Goal: Task Accomplishment & Management: Use online tool/utility

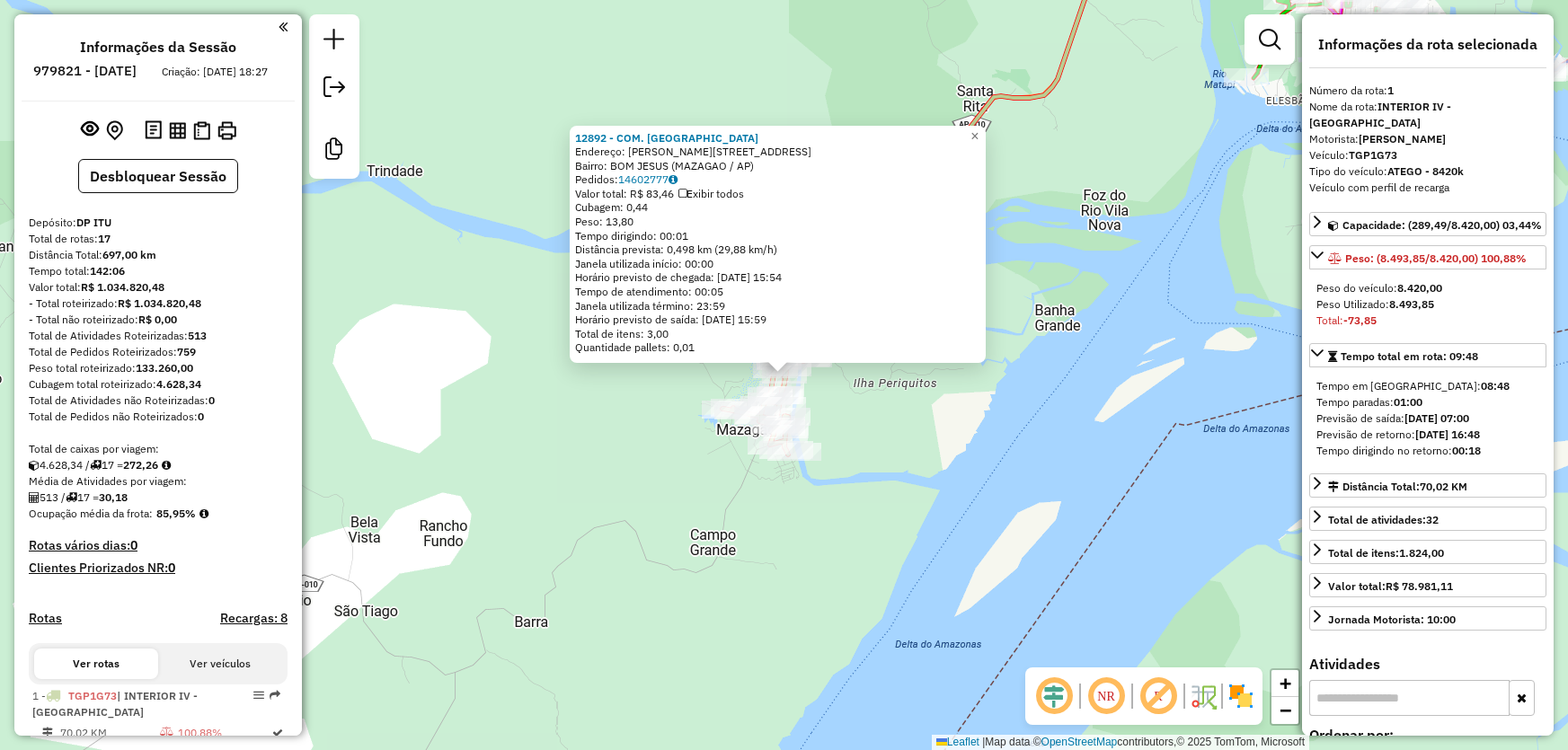
select select "**********"
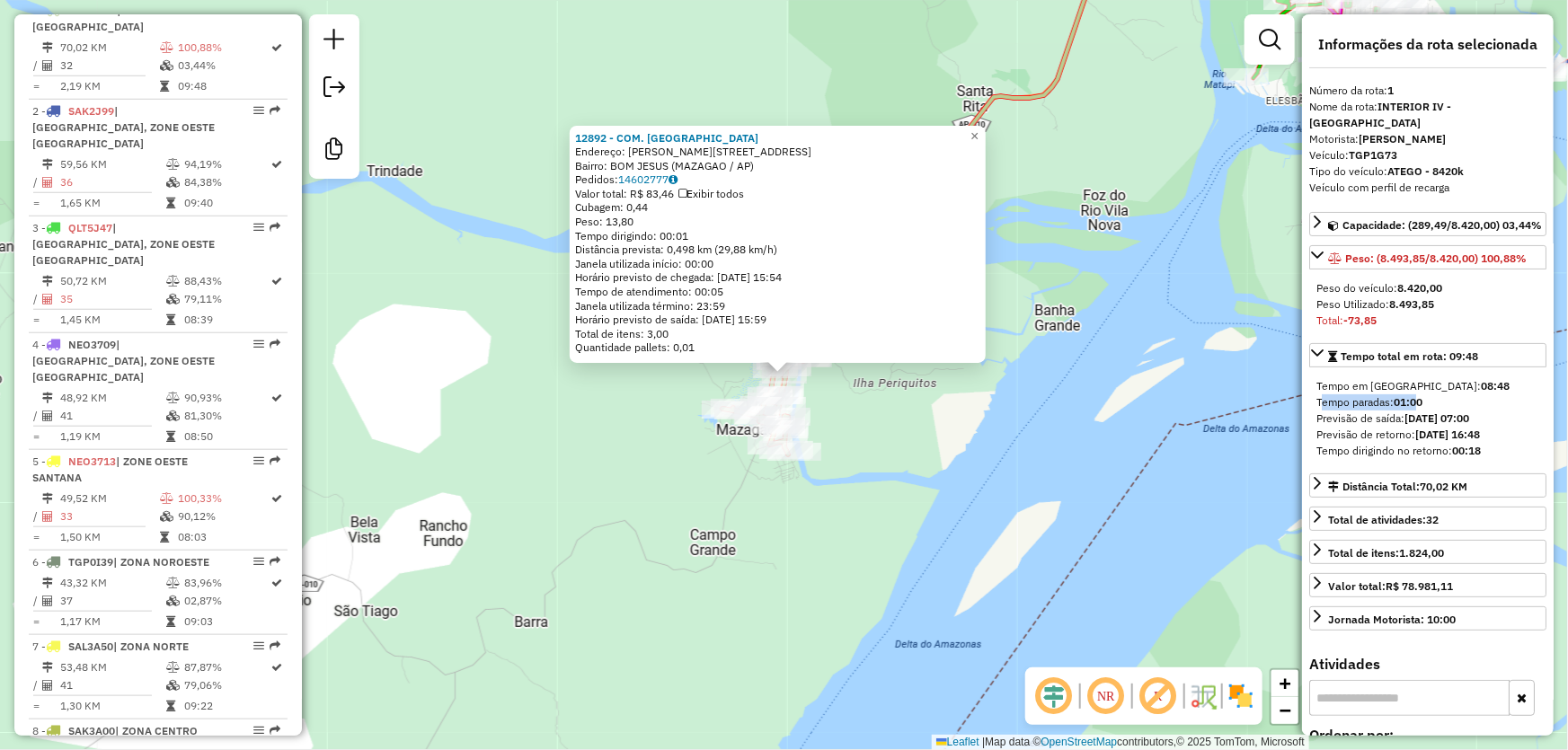
click at [1148, 170] on div "12892 - COM. [GEOGRAPHIC_DATA] Endereço: [STREET_ADDRESS][PERSON_NAME] Bairro: …" at bounding box center [784, 375] width 1568 height 750
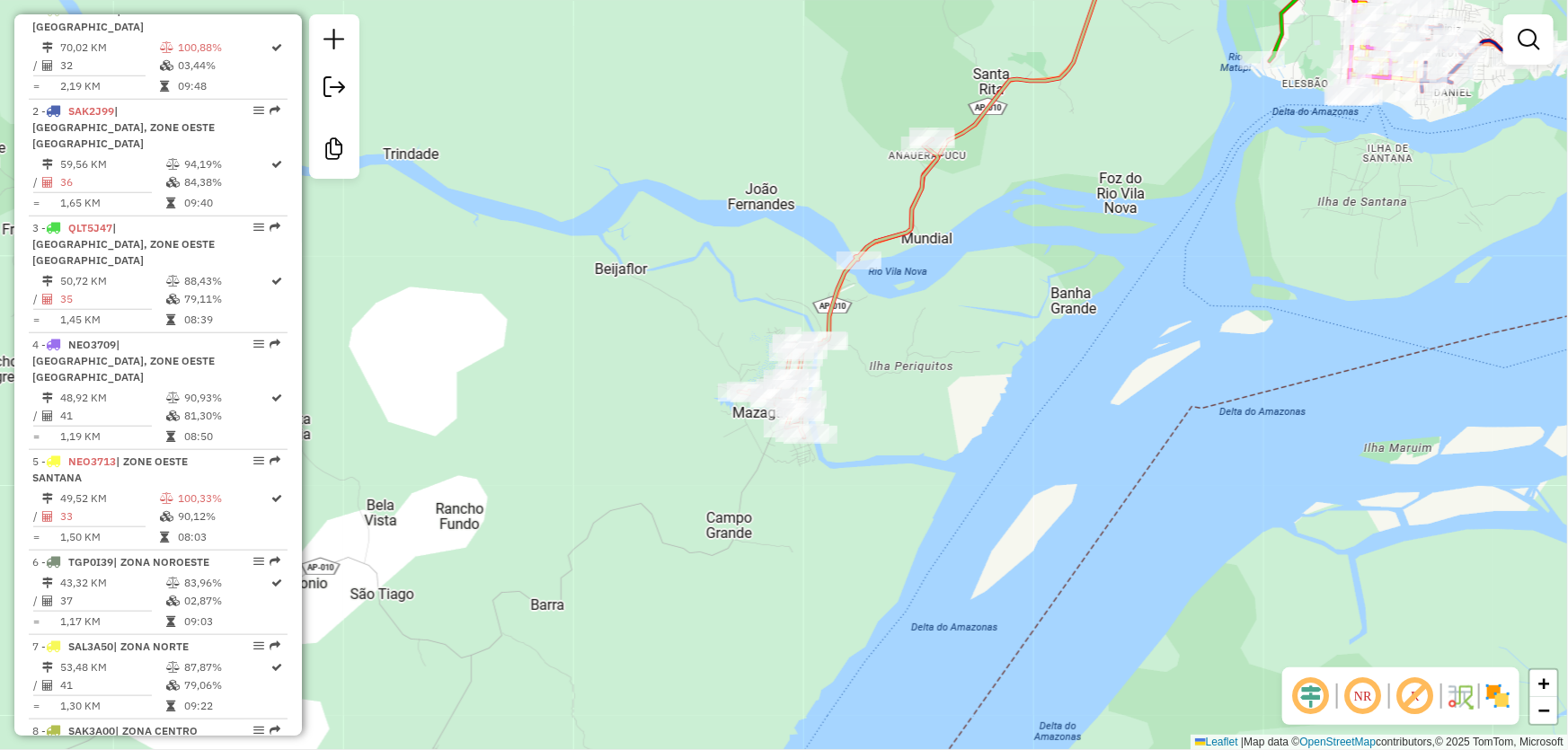
drag, startPoint x: 921, startPoint y: 404, endPoint x: 1137, endPoint y: 215, distance: 287.0
click at [1137, 215] on div "Janela de atendimento Grade de atendimento Capacidade Transportadoras Veículos …" at bounding box center [784, 375] width 1568 height 750
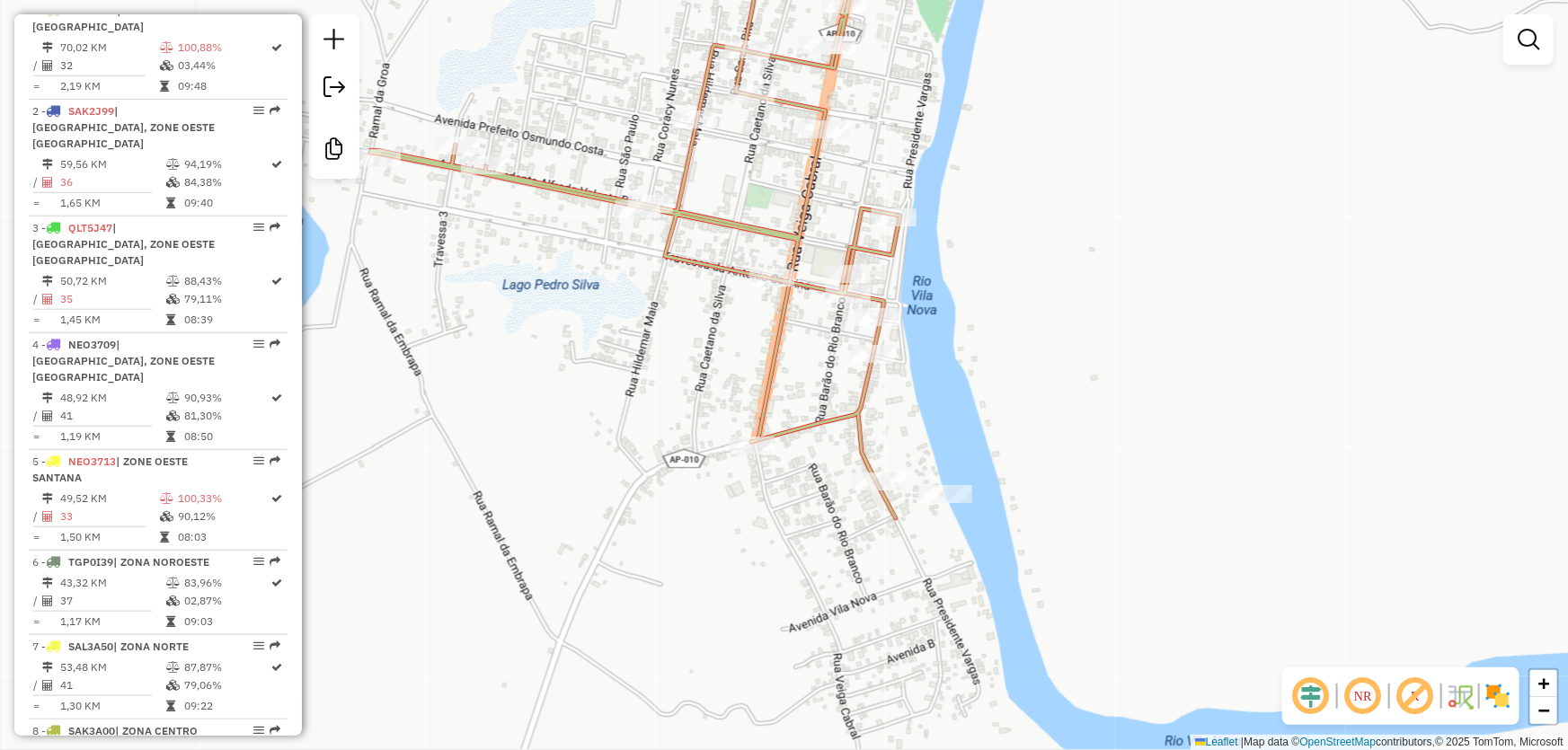
drag, startPoint x: 1031, startPoint y: 291, endPoint x: 1170, endPoint y: 173, distance: 182.3
click at [1183, 179] on div "Janela de atendimento Grade de atendimento Capacidade Transportadoras Veículos …" at bounding box center [784, 375] width 1568 height 750
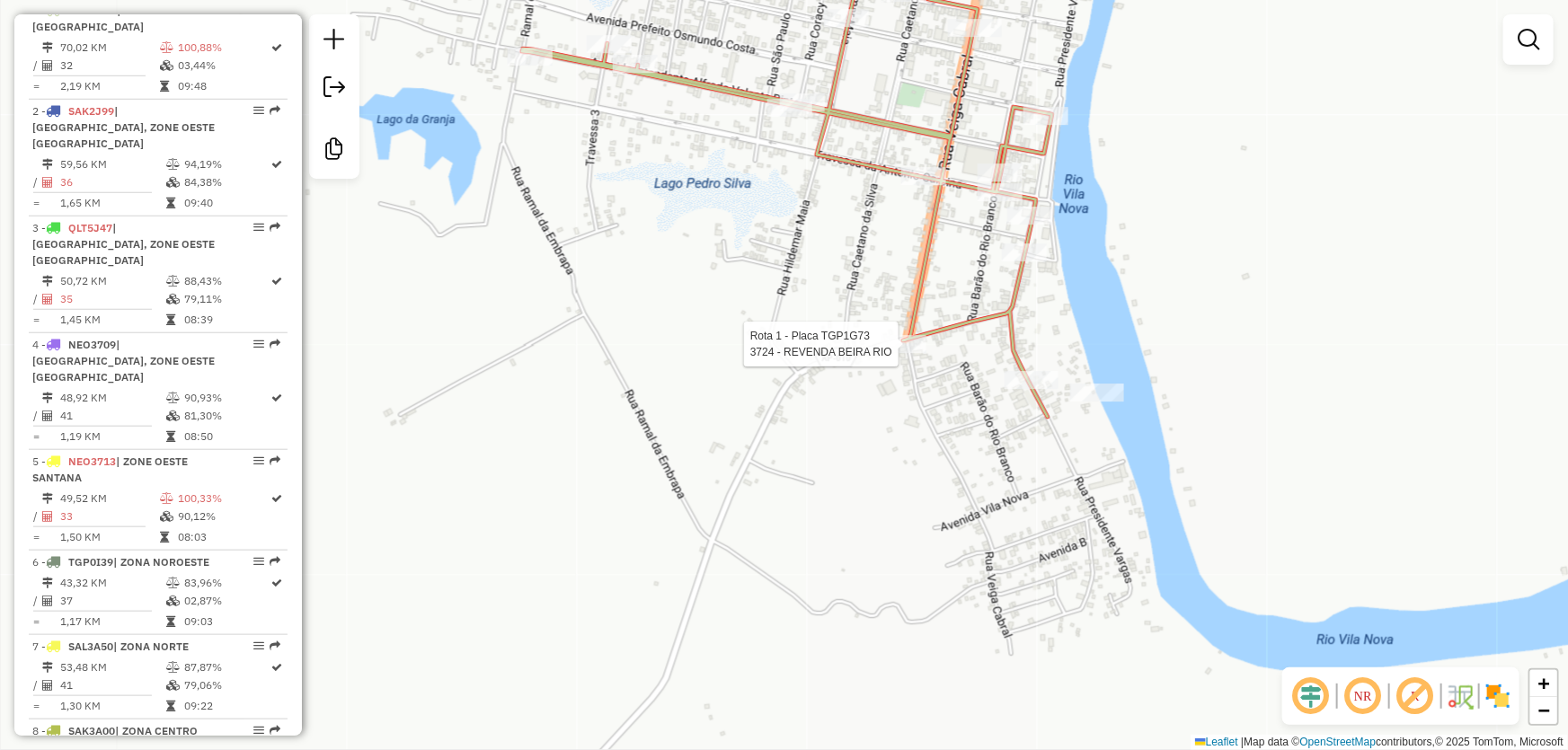
select select "**********"
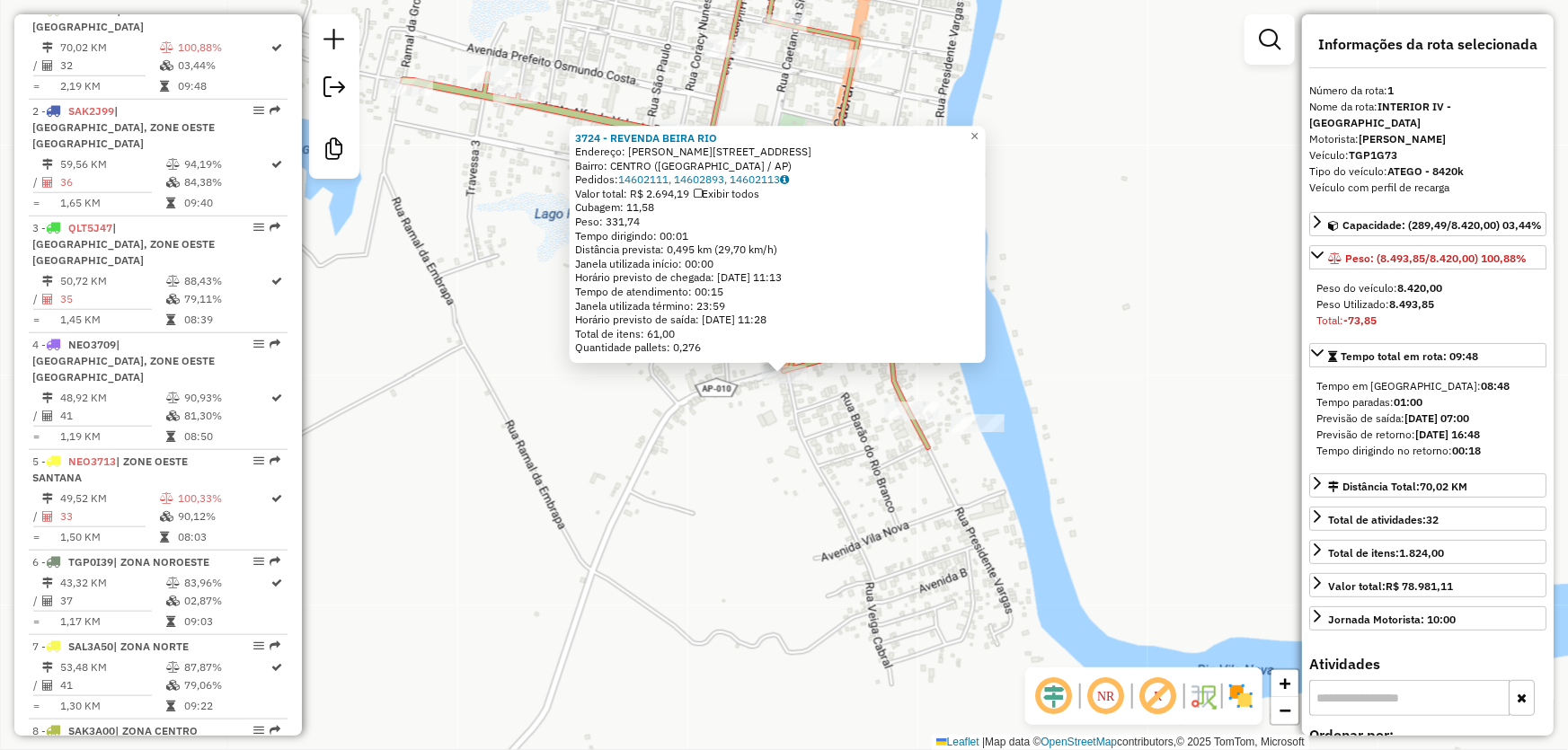
click at [1188, 329] on div "3724 - REVENDA BEIRA RIO Endereço: [PERSON_NAME][STREET_ADDRESS] Pedidos: 14602…" at bounding box center [784, 375] width 1568 height 750
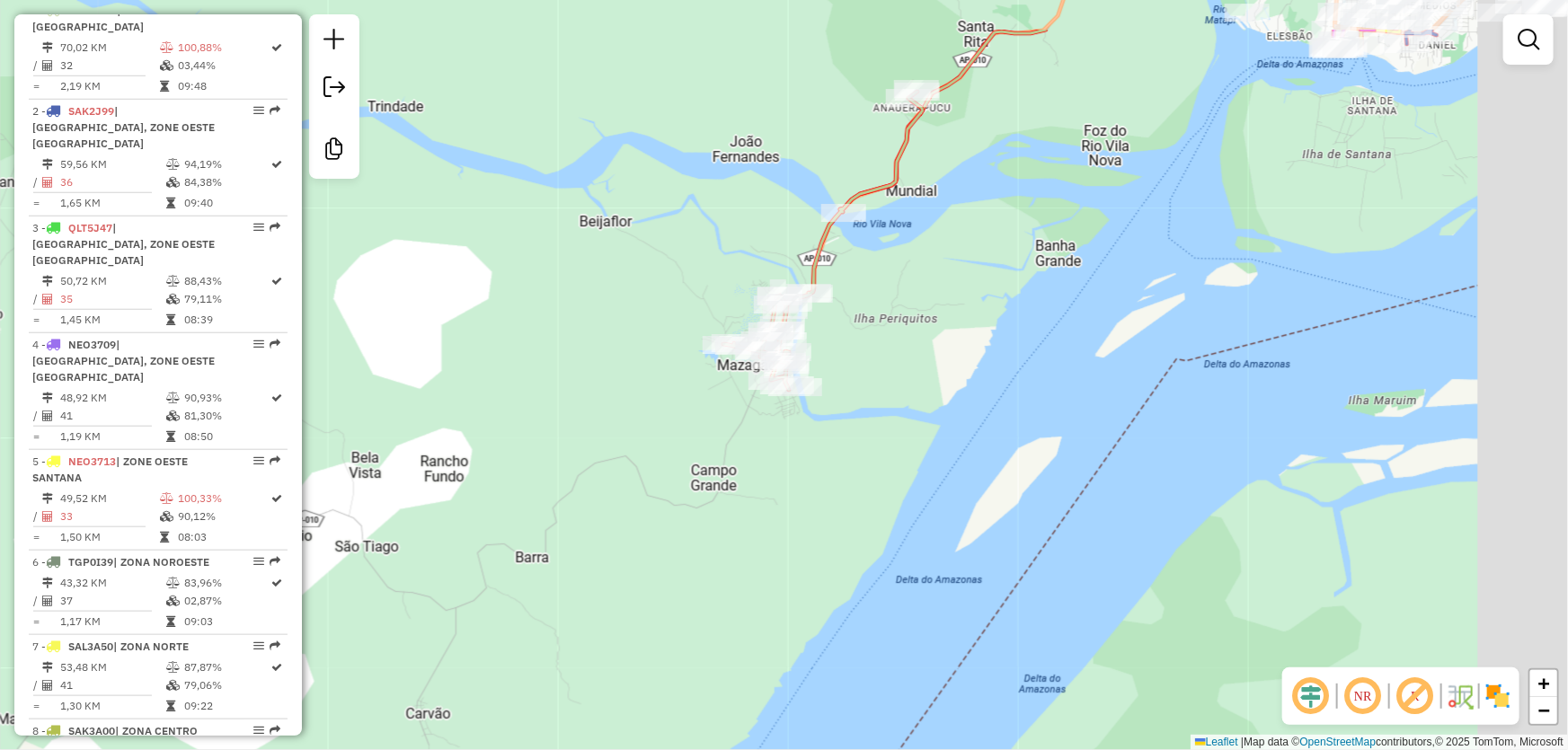
drag, startPoint x: 1236, startPoint y: 214, endPoint x: 386, endPoint y: 632, distance: 947.2
click at [400, 631] on div "Janela de atendimento Grade de atendimento Capacidade Transportadoras Veículos …" at bounding box center [784, 375] width 1568 height 750
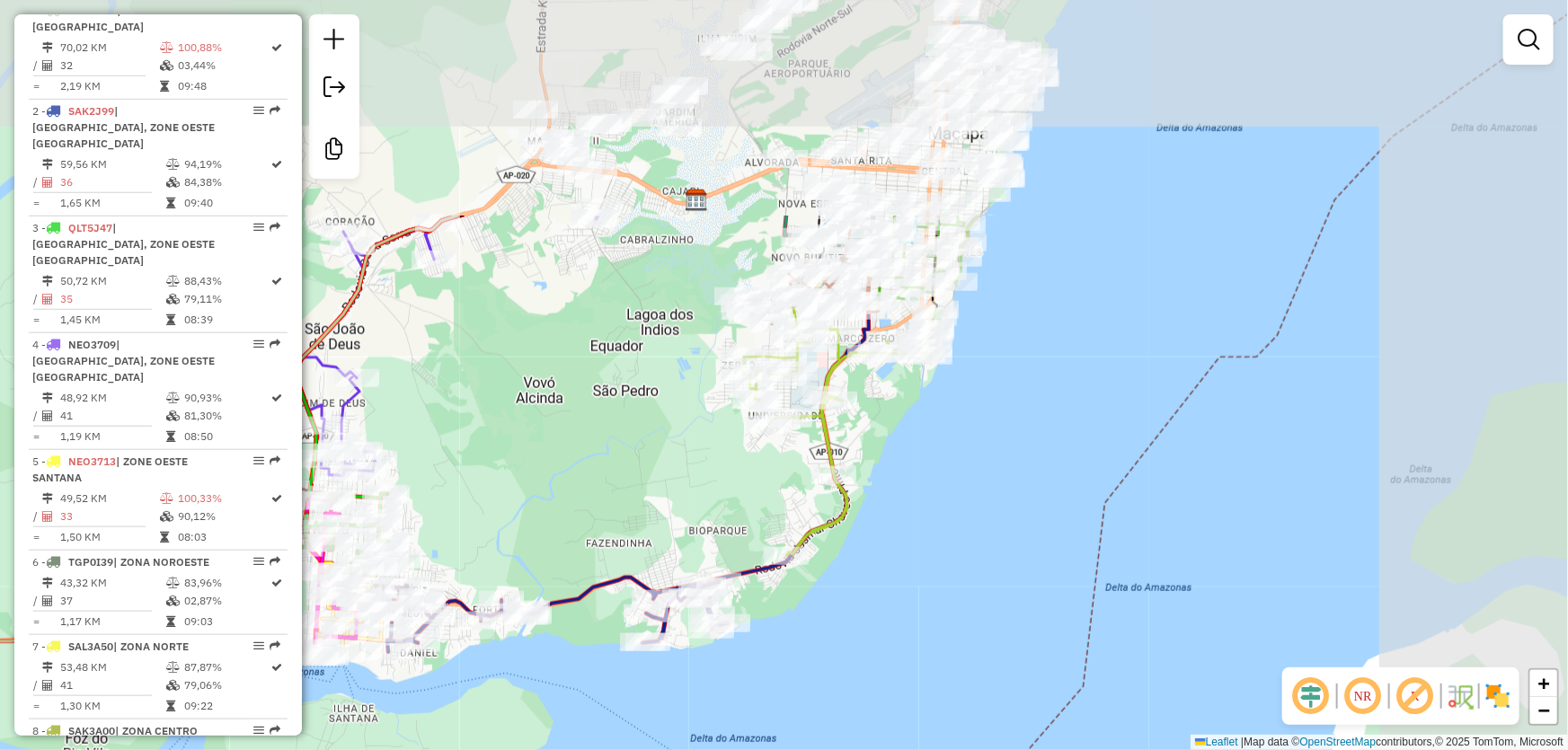
drag, startPoint x: 1059, startPoint y: 298, endPoint x: 808, endPoint y: 503, distance: 324.1
click at [814, 502] on div "Janela de atendimento Grade de atendimento Capacidade Transportadoras Veículos …" at bounding box center [784, 375] width 1568 height 750
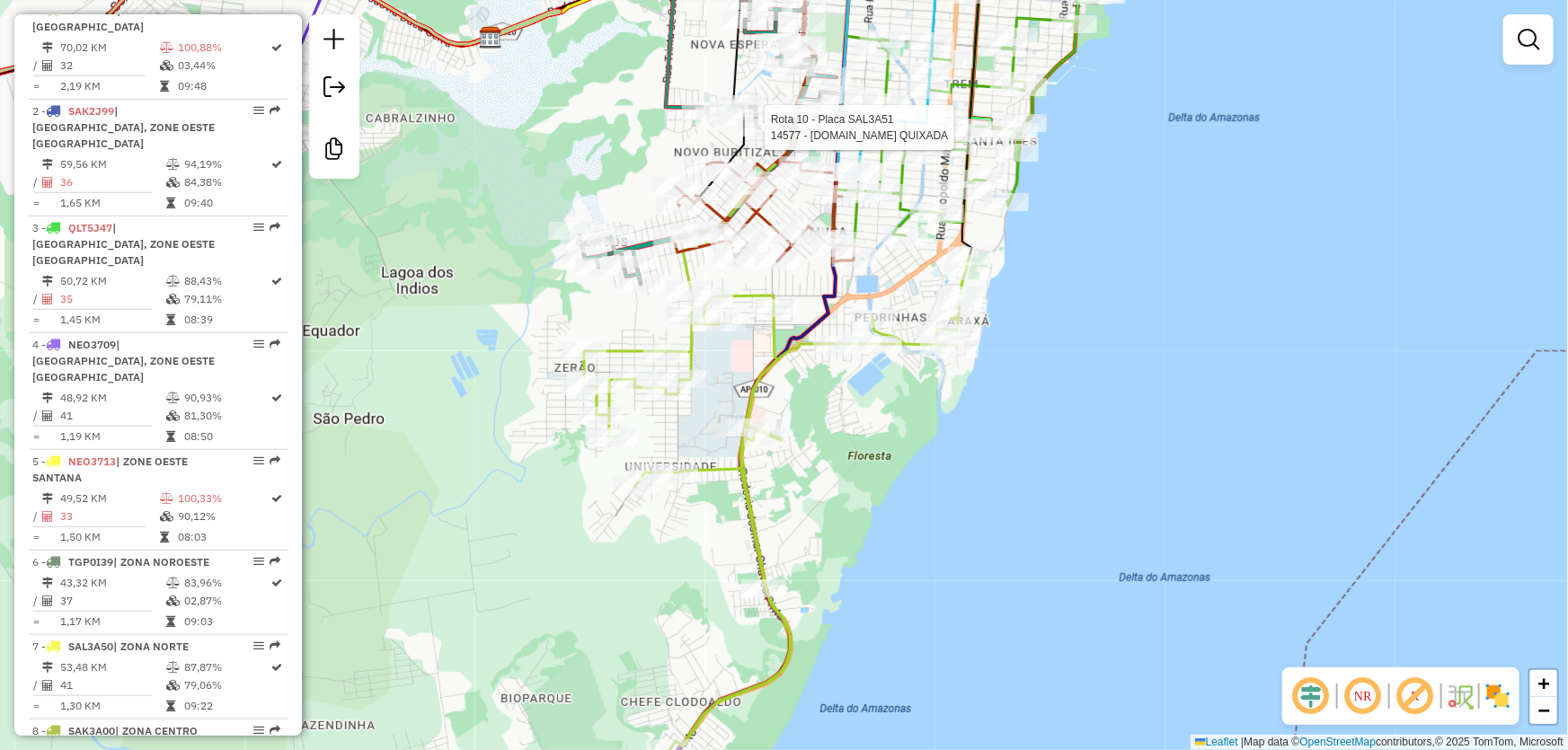
select select "**********"
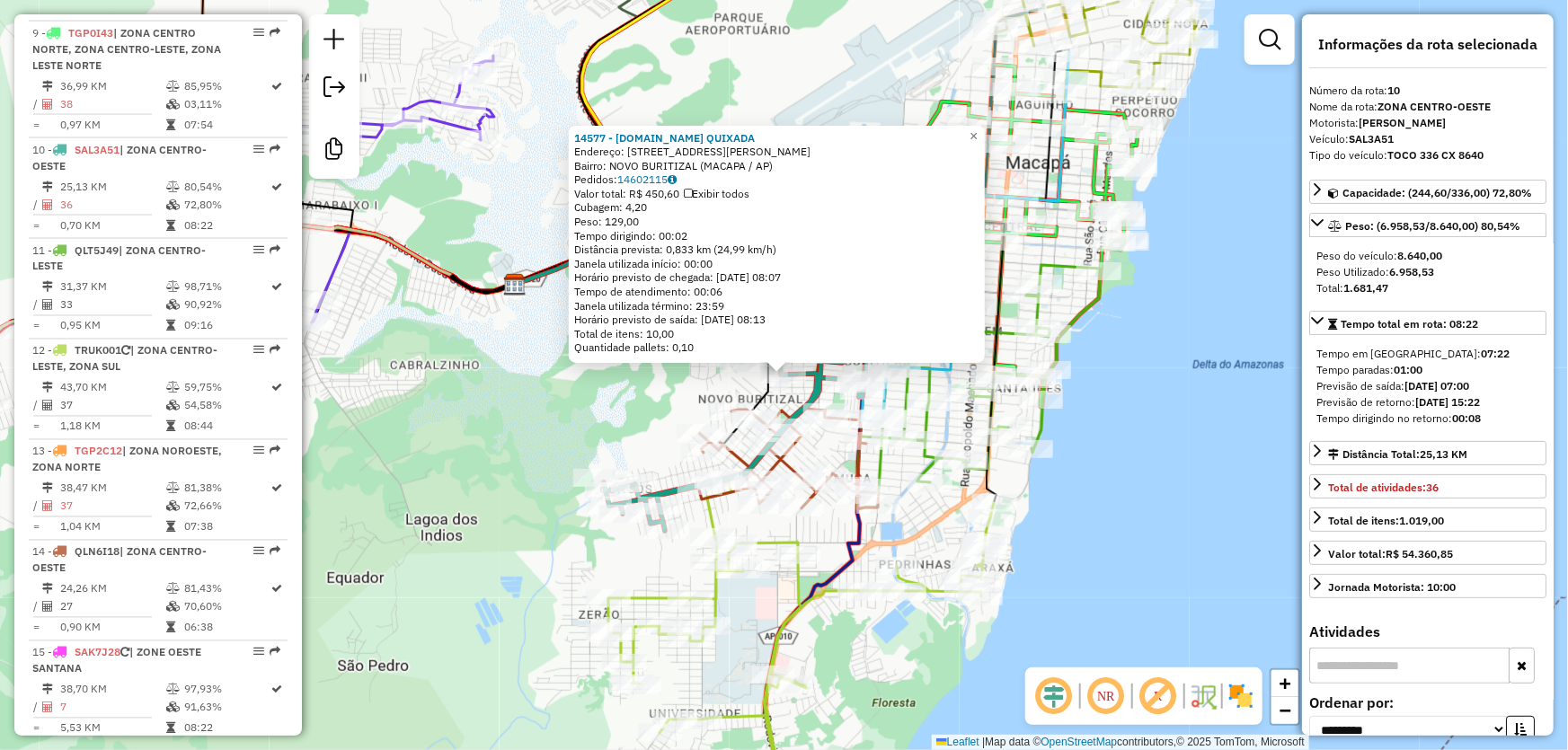
scroll to position [1573, 0]
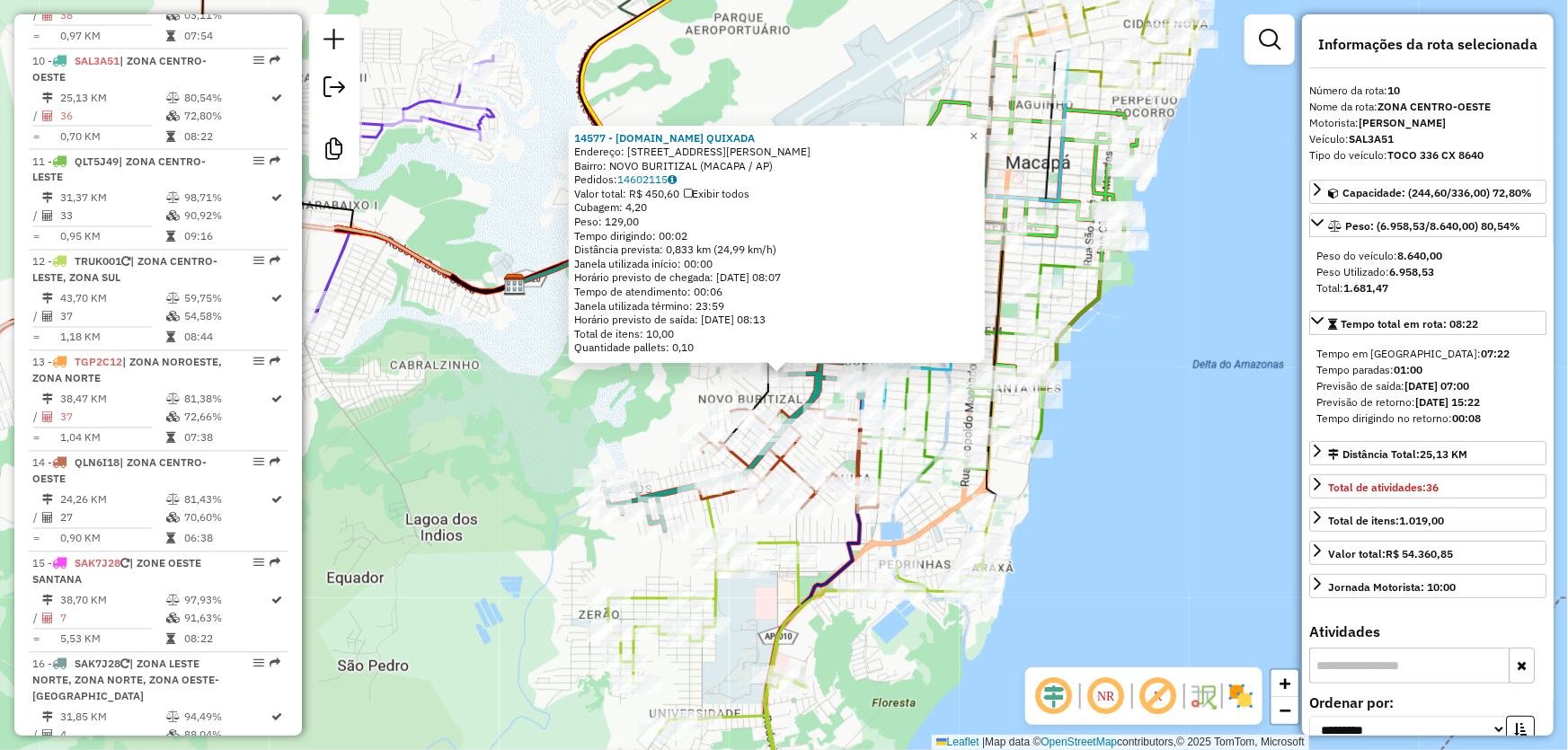
click at [539, 379] on div "14577 - [DOMAIN_NAME] QUIXADA Endereço: [STREET_ADDRESS][PERSON_NAME] Bairro: N…" at bounding box center [784, 375] width 1568 height 750
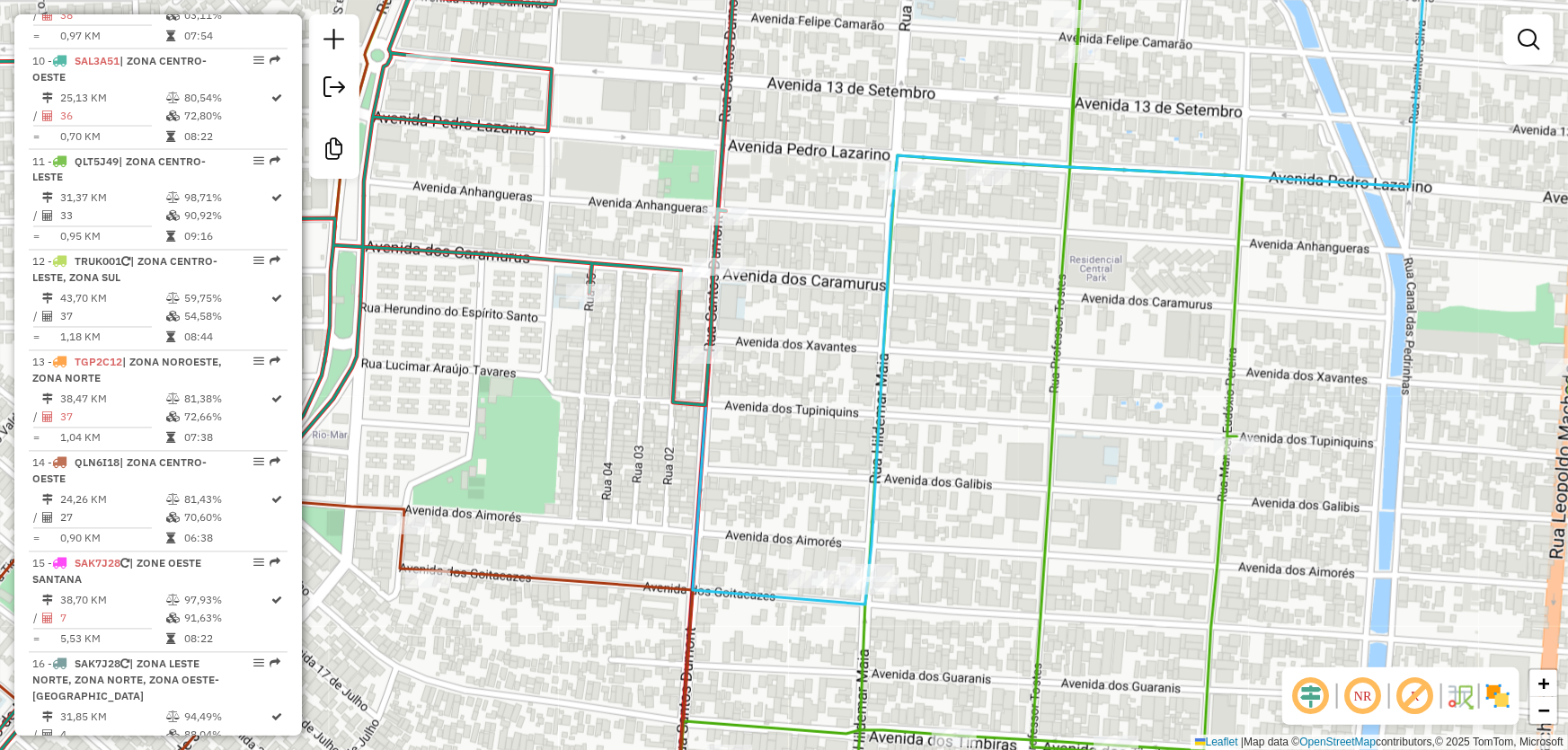
drag, startPoint x: 723, startPoint y: 333, endPoint x: 813, endPoint y: 292, distance: 98.9
click at [813, 292] on div "Janela de atendimento Grade de atendimento Capacidade Transportadoras Veículos …" at bounding box center [784, 375] width 1568 height 750
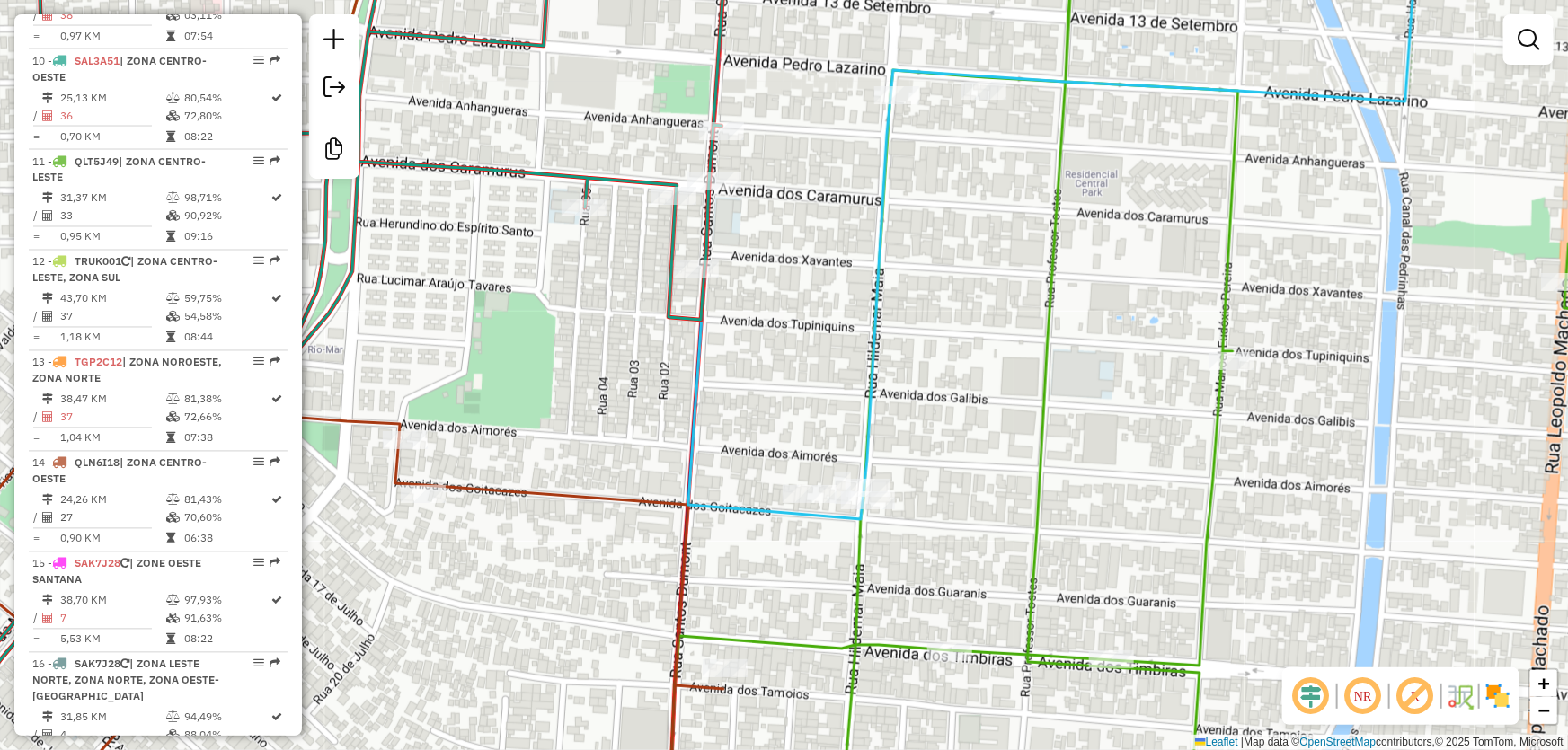
drag, startPoint x: 781, startPoint y: 422, endPoint x: 749, endPoint y: 529, distance: 111.7
click at [749, 529] on div "Janela de atendimento Grade de atendimento Capacidade Transportadoras Veículos …" at bounding box center [784, 375] width 1568 height 750
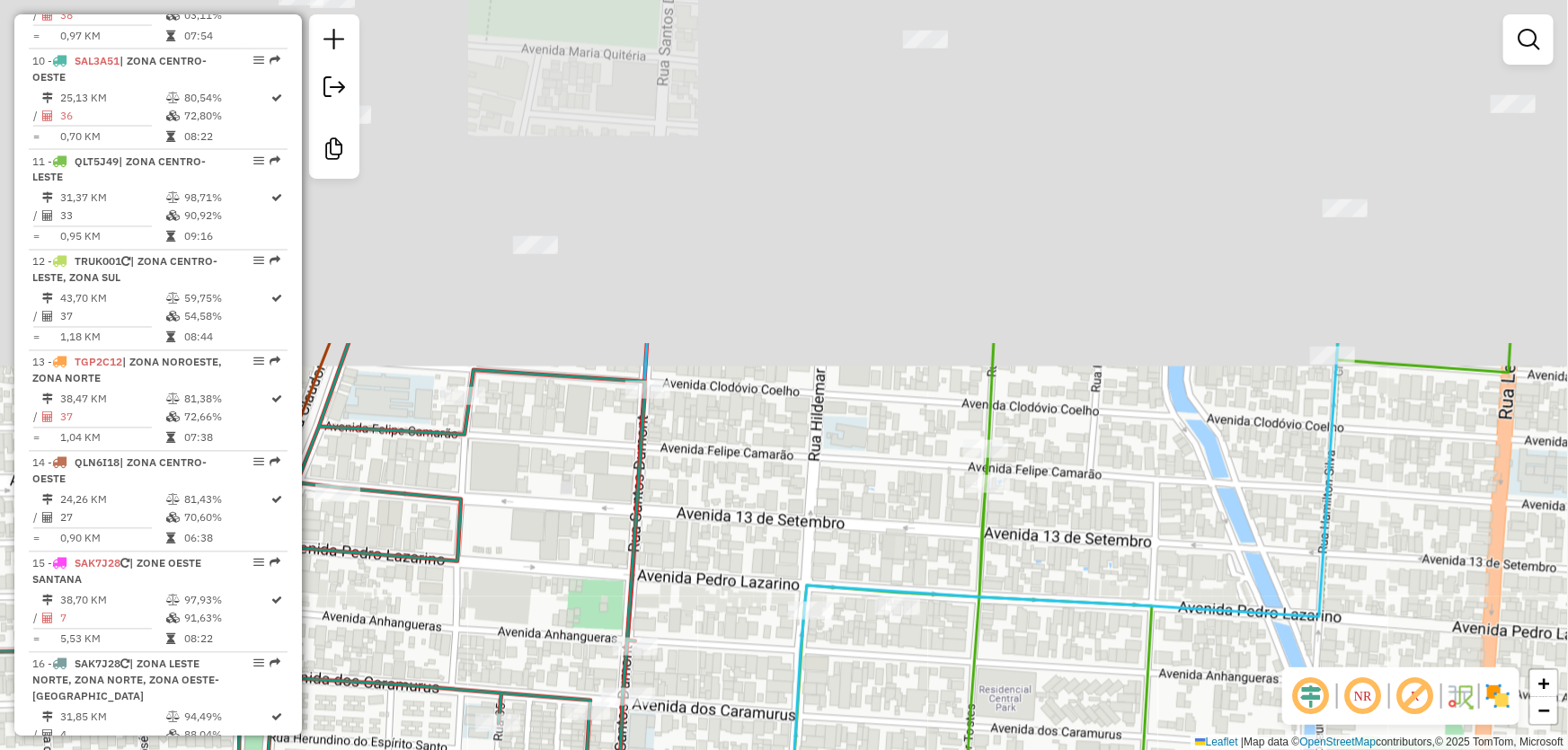
drag, startPoint x: 793, startPoint y: 154, endPoint x: 719, endPoint y: 571, distance: 423.5
click at [719, 571] on div "Janela de atendimento Grade de atendimento Capacidade Transportadoras Veículos …" at bounding box center [784, 375] width 1568 height 750
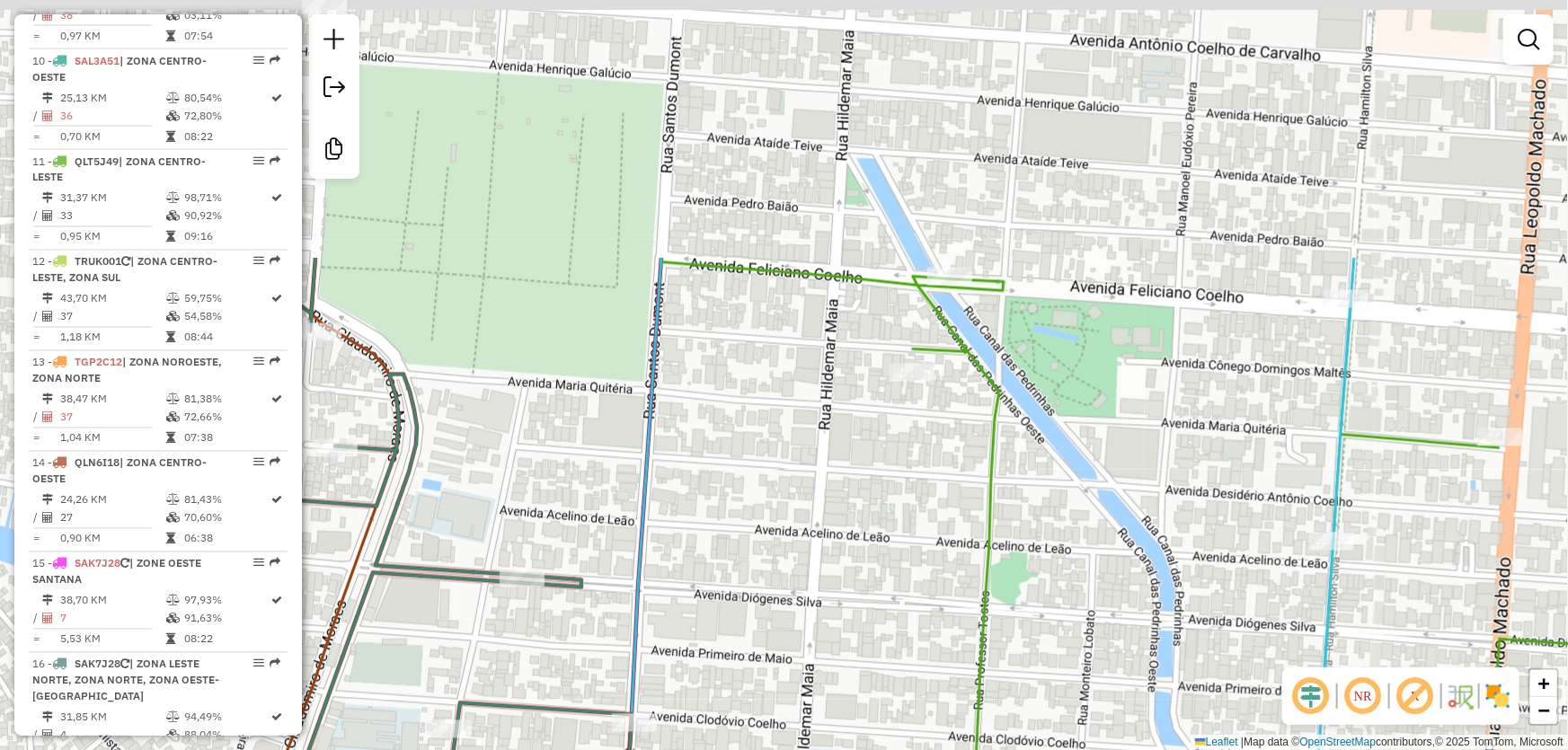
drag, startPoint x: 701, startPoint y: 196, endPoint x: 687, endPoint y: 530, distance: 334.3
click at [687, 530] on div "Janela de atendimento Grade de atendimento Capacidade Transportadoras Veículos …" at bounding box center [784, 375] width 1568 height 750
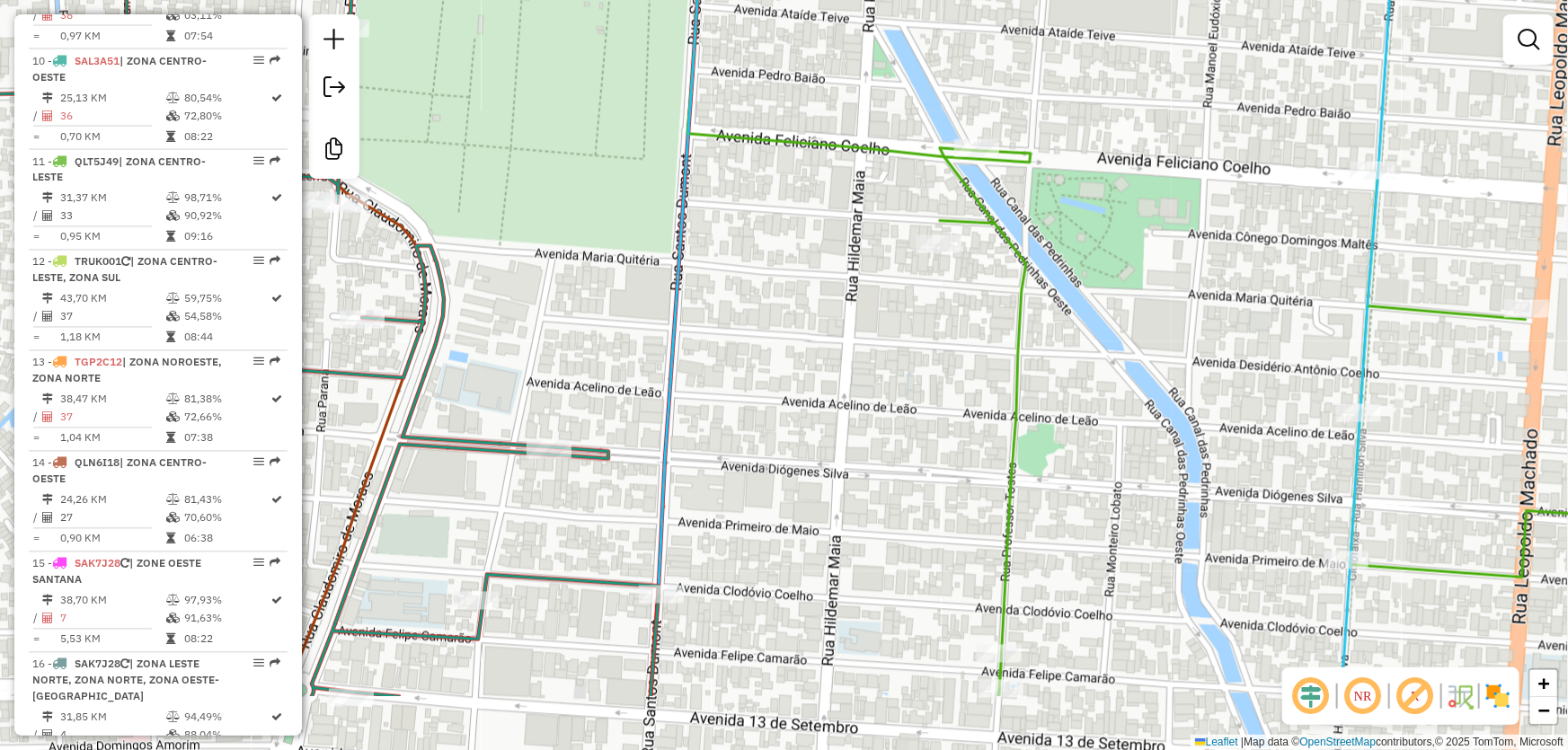
drag, startPoint x: 763, startPoint y: 325, endPoint x: 804, endPoint y: 126, distance: 203.2
click at [804, 129] on div "Janela de atendimento Grade de atendimento Capacidade Transportadoras Veículos …" at bounding box center [784, 375] width 1568 height 750
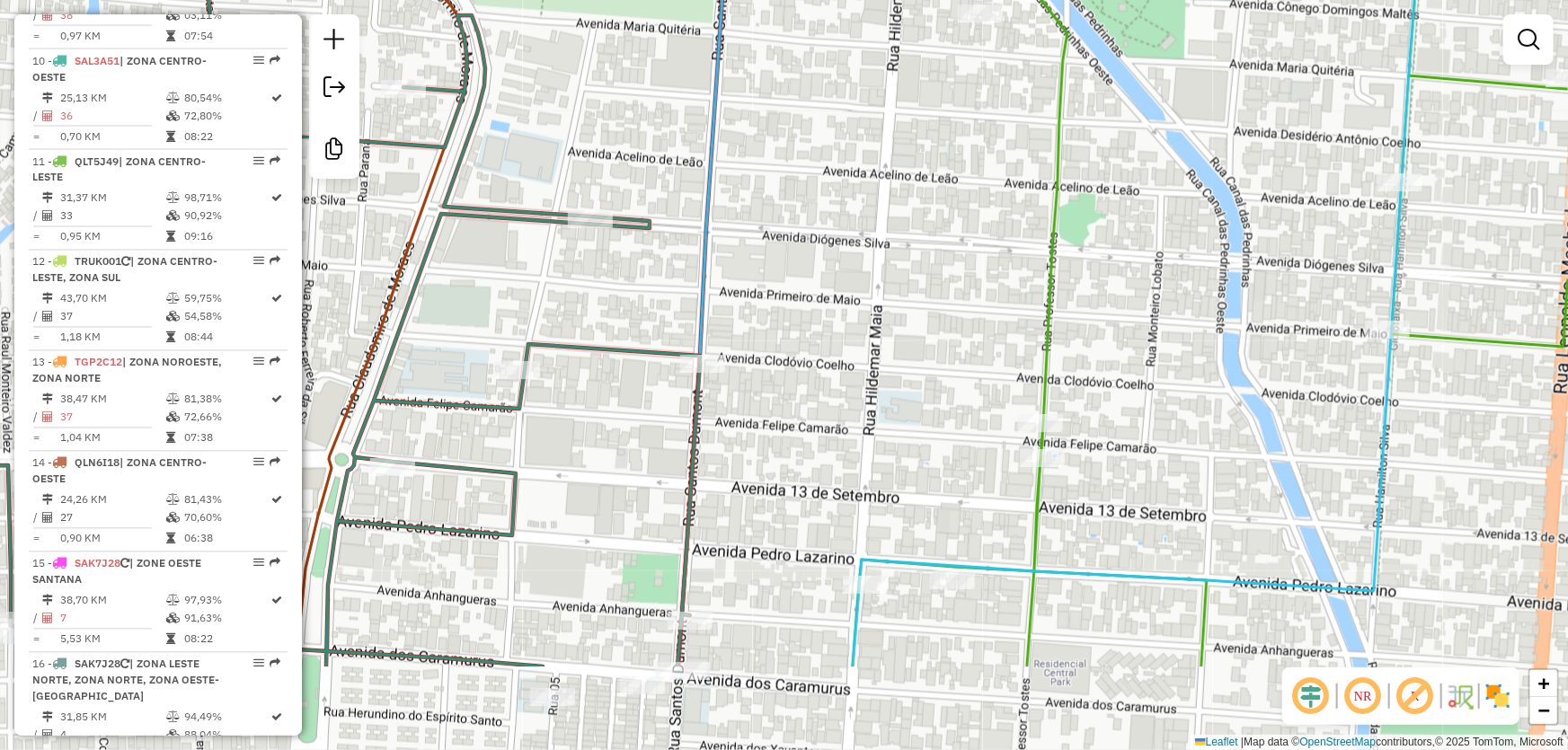
drag, startPoint x: 627, startPoint y: 336, endPoint x: 624, endPoint y: 205, distance: 131.0
click at [624, 205] on div "Janela de atendimento Grade de atendimento Capacidade Transportadoras Veículos …" at bounding box center [784, 375] width 1568 height 750
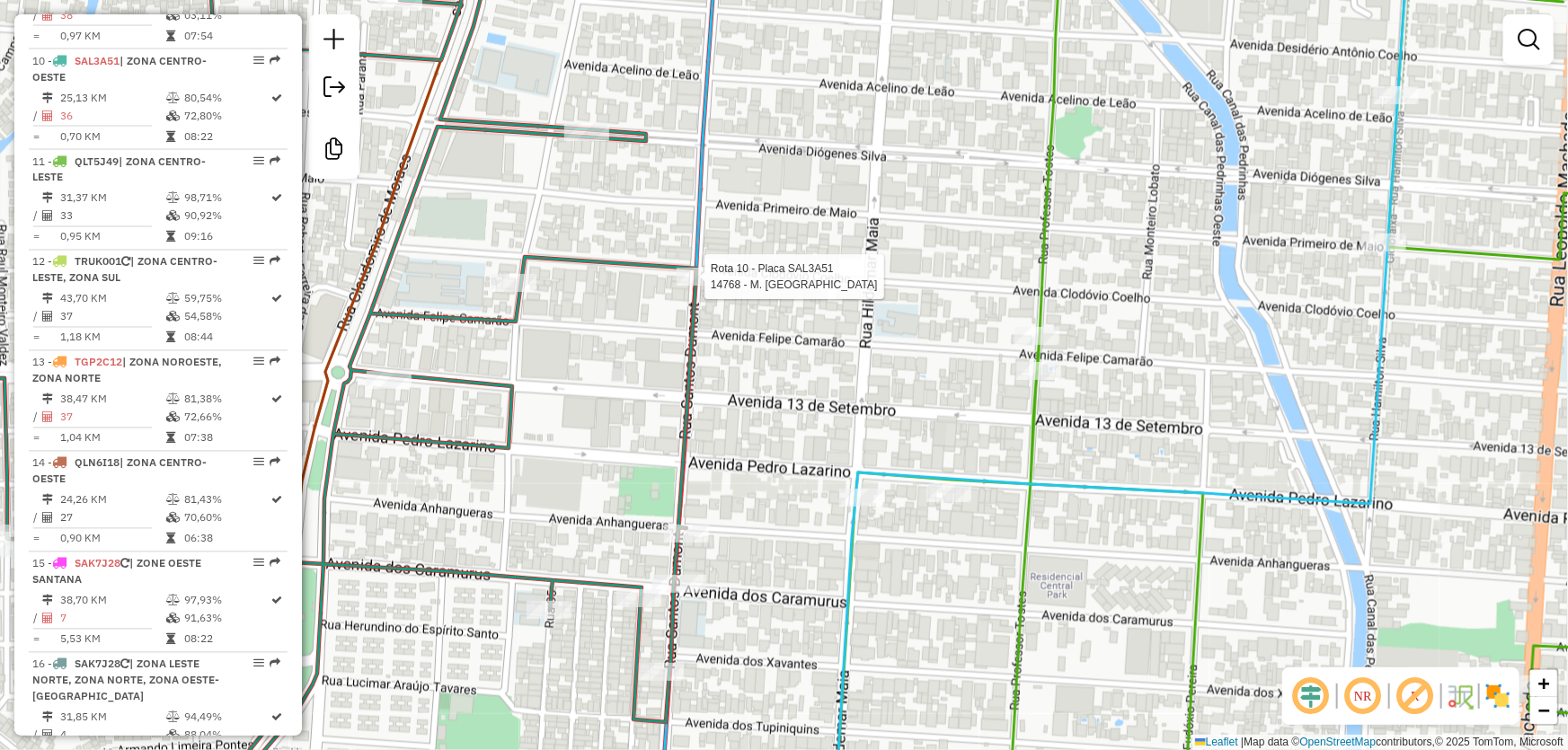
select select "**********"
